Goal: Check status: Check status

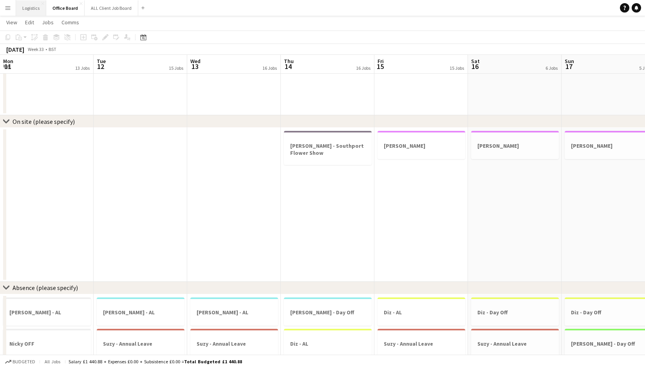
scroll to position [0, 244]
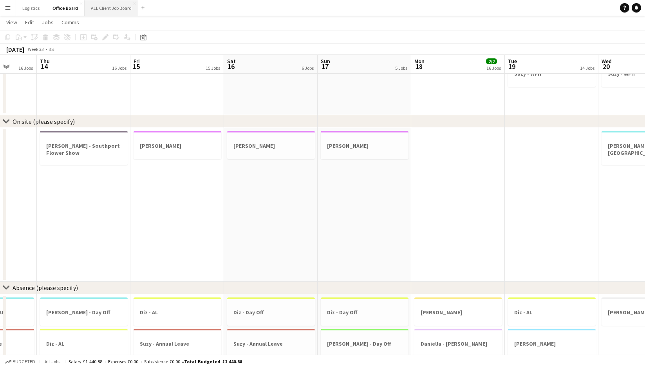
click at [107, 11] on button "ALL Client Job Board Close" at bounding box center [112, 7] width 54 height 15
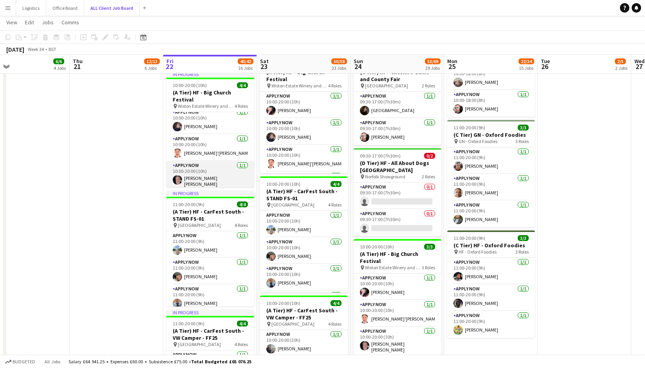
scroll to position [31, 0]
click at [7, 7] on app-icon "Menu" at bounding box center [8, 8] width 6 height 6
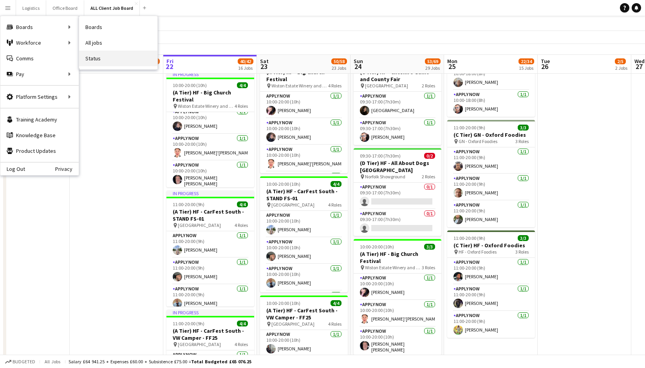
click at [94, 60] on link "Status" at bounding box center [118, 59] width 78 height 16
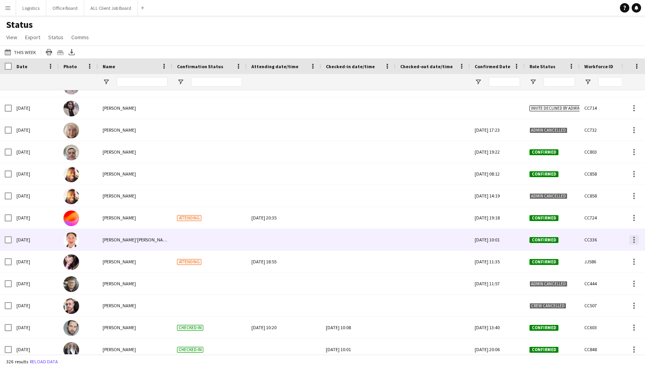
click at [634, 239] on div at bounding box center [635, 240] width 2 height 2
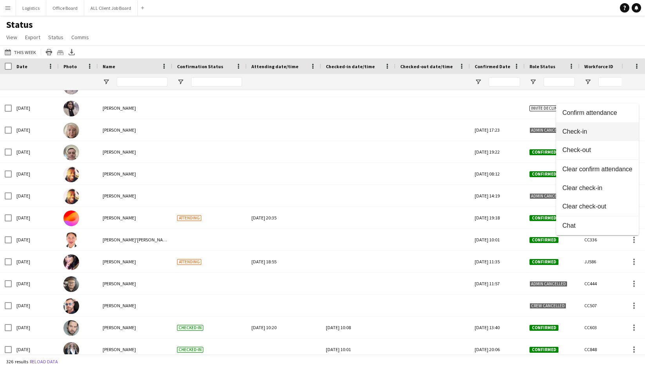
click at [582, 134] on span "Check-in" at bounding box center [598, 131] width 70 height 7
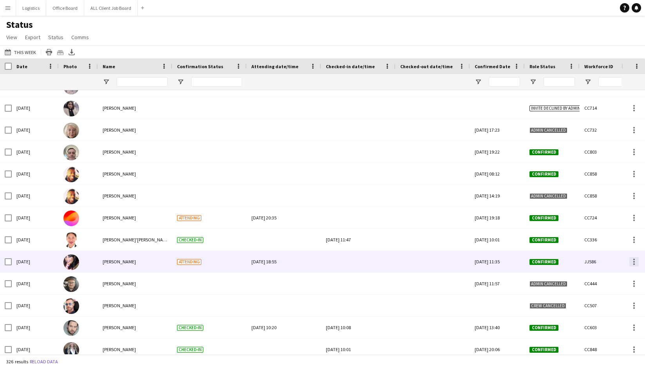
click at [636, 265] on div at bounding box center [634, 261] width 9 height 9
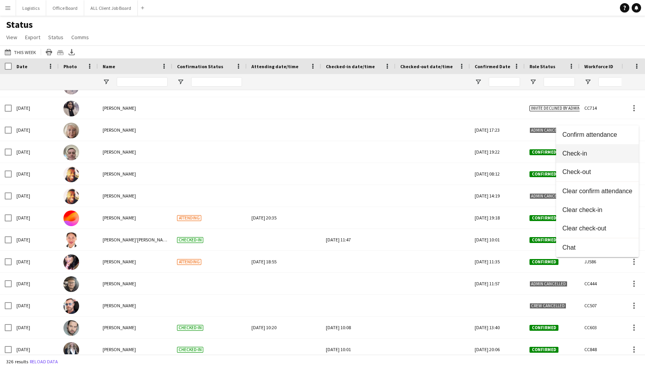
click at [582, 154] on span "Check-in" at bounding box center [598, 153] width 70 height 7
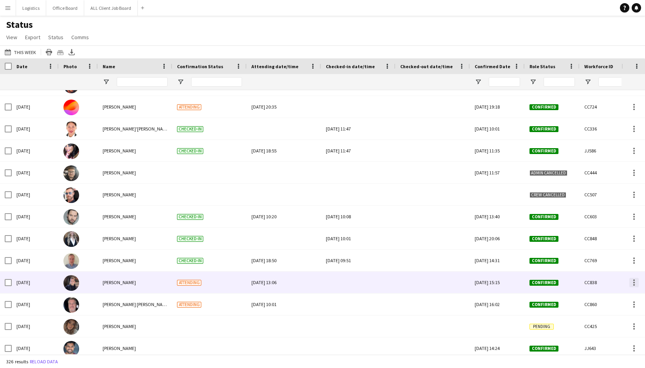
click at [634, 283] on div at bounding box center [635, 283] width 2 height 2
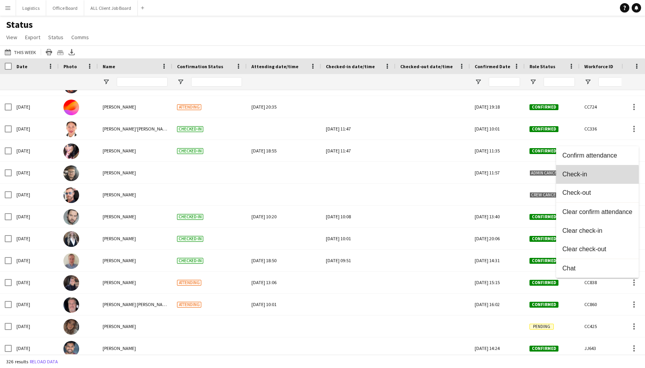
click at [579, 176] on span "Check-in" at bounding box center [598, 174] width 70 height 7
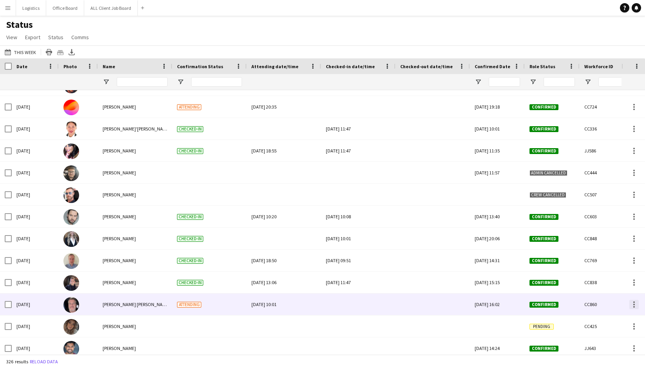
click at [635, 303] on div at bounding box center [634, 304] width 9 height 9
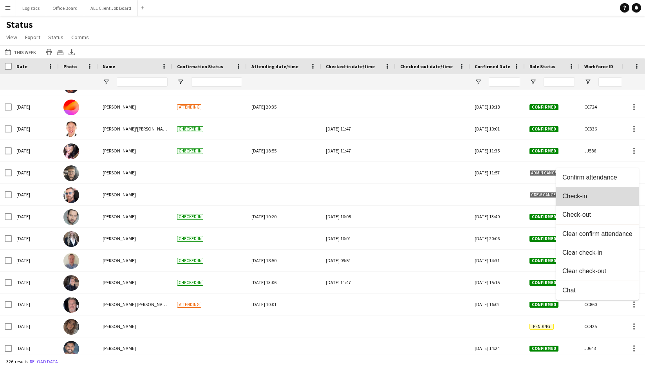
click at [577, 196] on span "Check-in" at bounding box center [598, 196] width 70 height 7
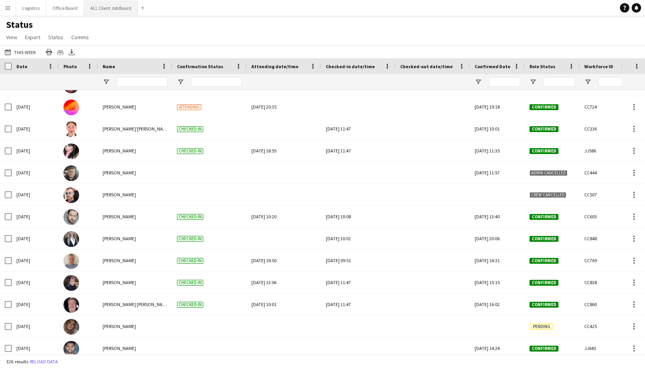
drag, startPoint x: 101, startPoint y: 8, endPoint x: 107, endPoint y: 11, distance: 6.7
click at [101, 7] on button "ALL Client Job Board Close" at bounding box center [111, 7] width 54 height 15
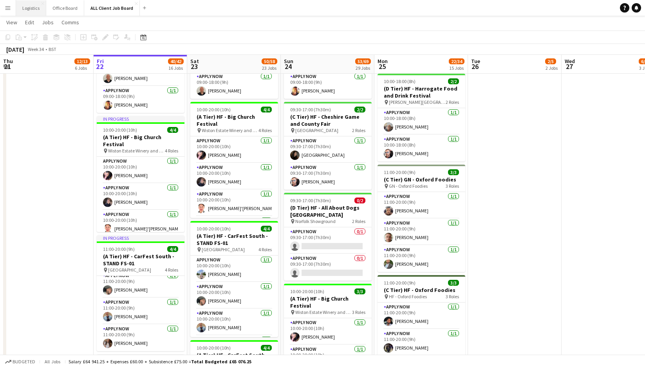
click at [31, 8] on button "Logistics Close" at bounding box center [31, 7] width 30 height 15
